Goal: Information Seeking & Learning: Learn about a topic

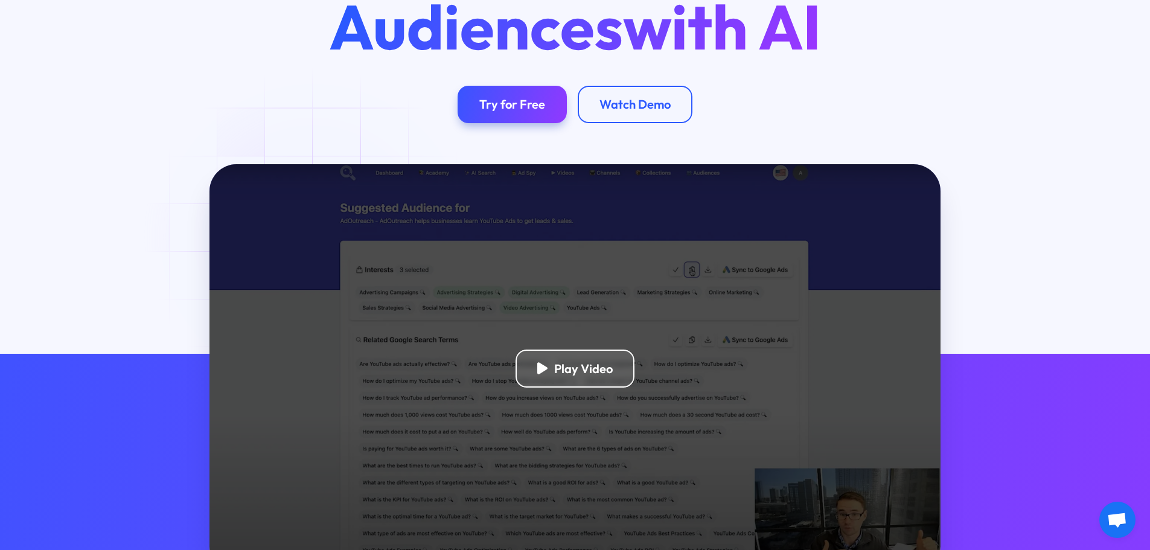
scroll to position [302, 0]
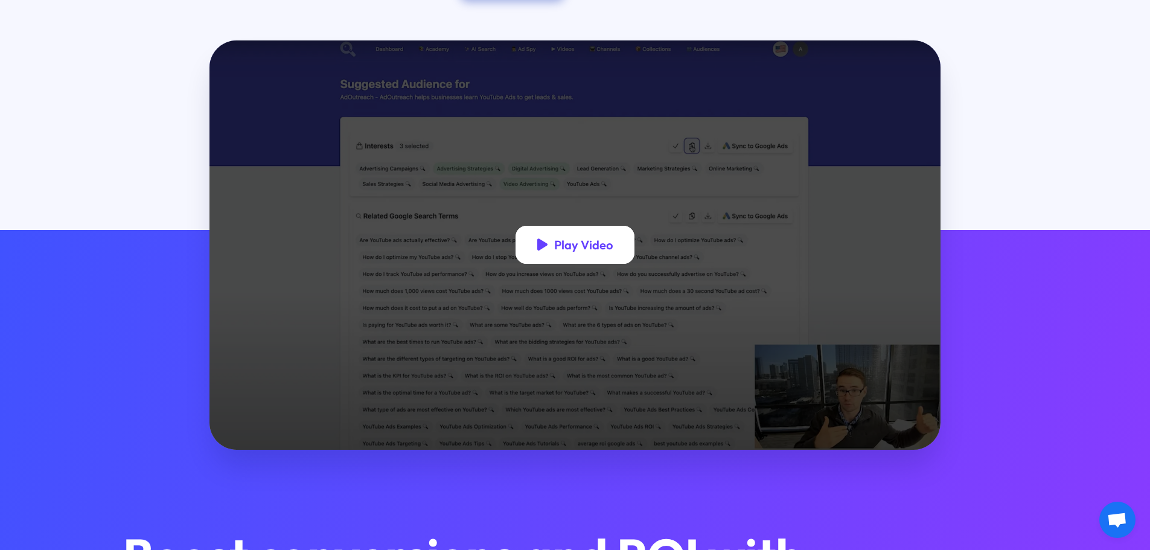
click at [556, 246] on div "Play Video" at bounding box center [583, 244] width 59 height 15
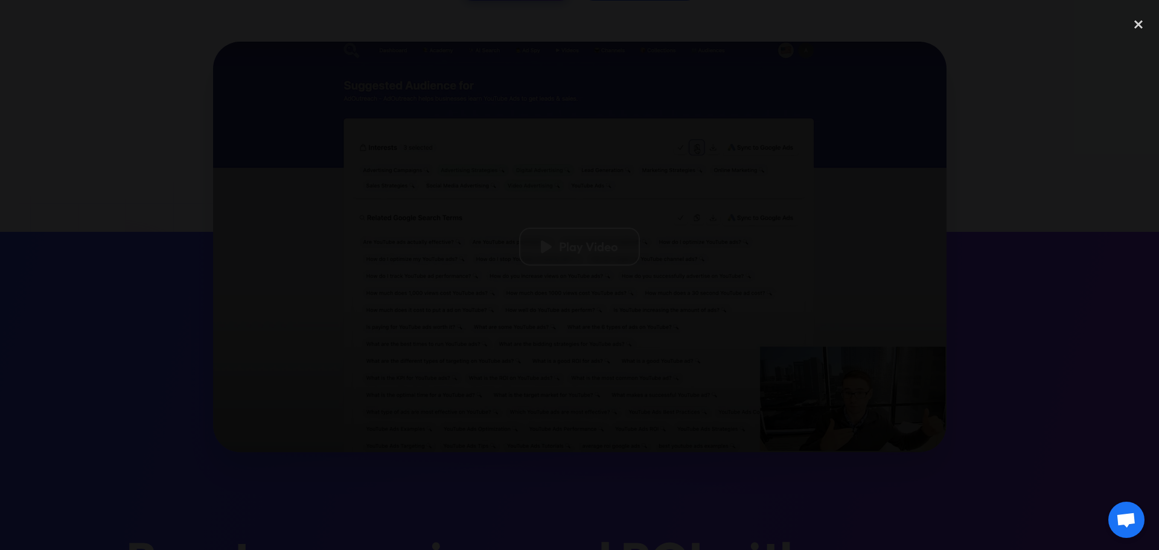
click at [879, 209] on div at bounding box center [579, 275] width 1159 height 528
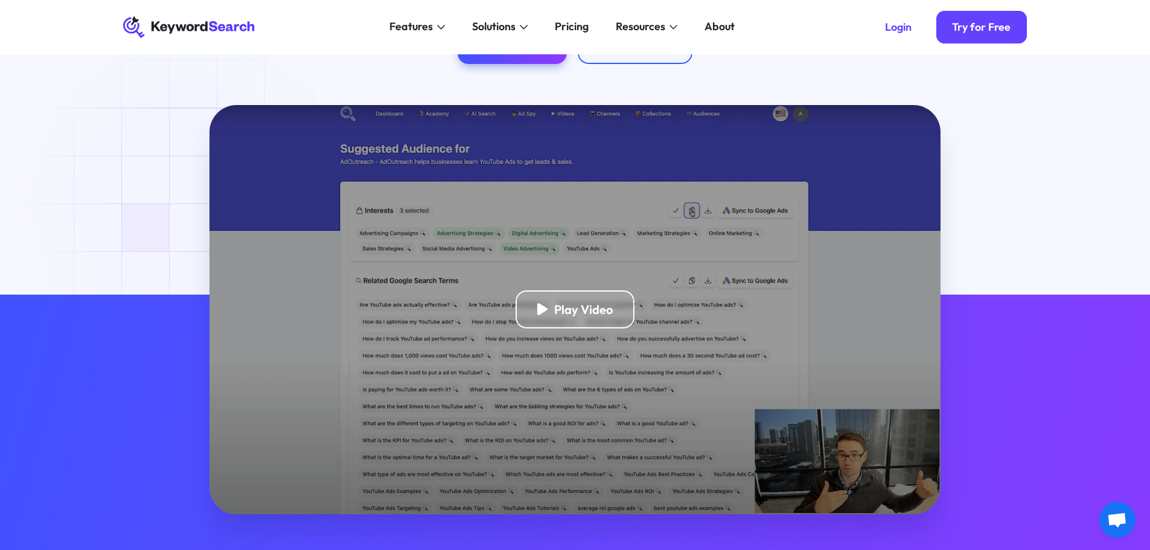
scroll to position [0, 0]
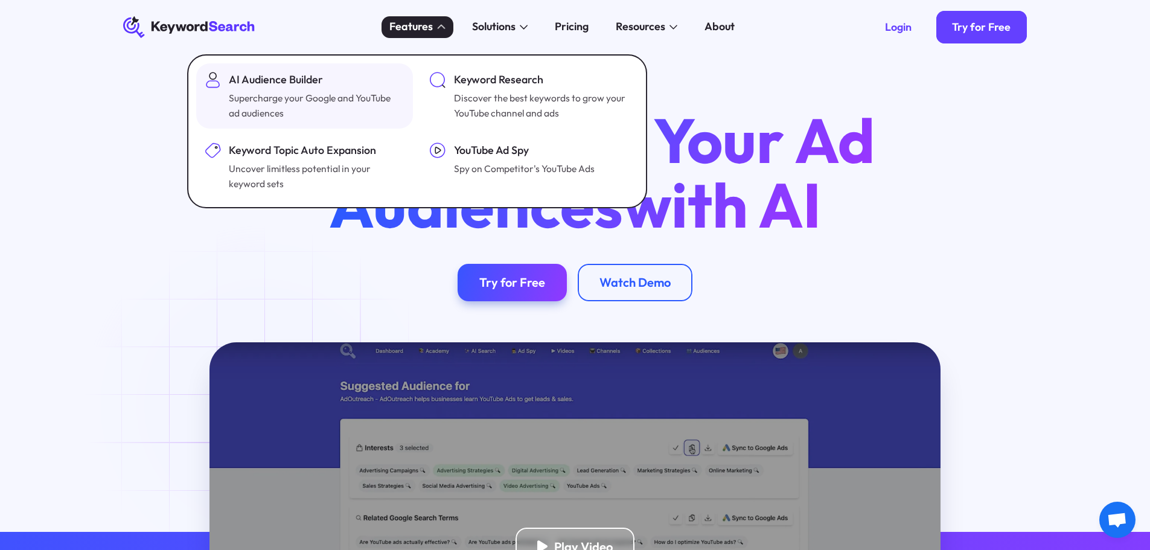
click at [302, 89] on div "AI Audience Builder Supercharge your Google and YouTube ad audiences" at bounding box center [315, 96] width 173 height 49
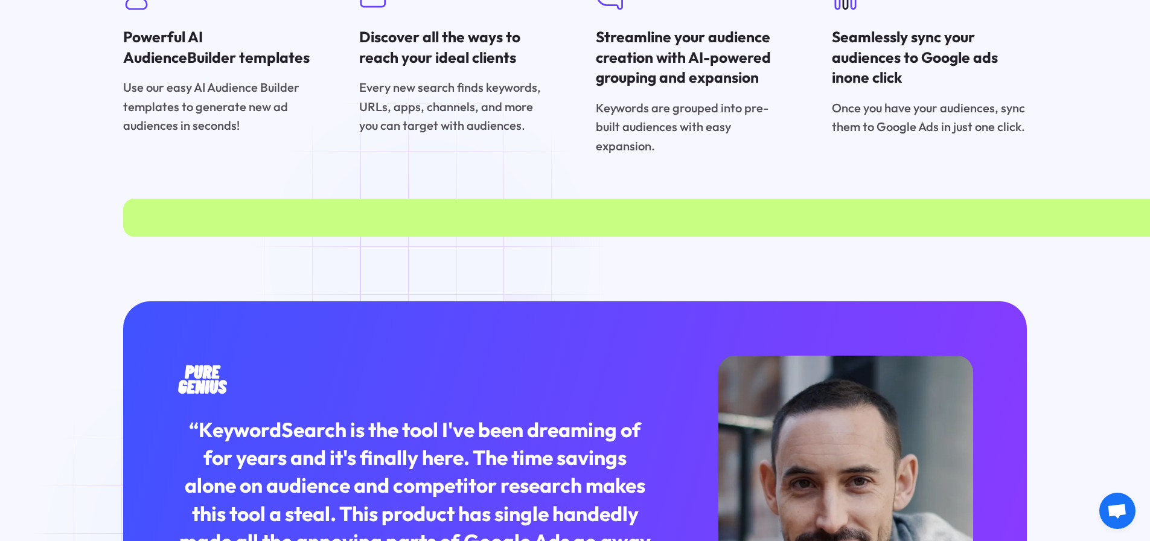
scroll to position [3138, 0]
